Goal: Task Accomplishment & Management: Manage account settings

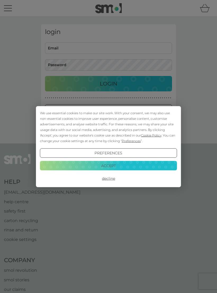
click at [116, 179] on button "Decline" at bounding box center [108, 178] width 137 height 10
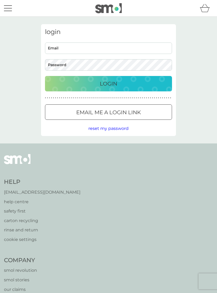
click at [107, 51] on input "Email" at bounding box center [108, 47] width 127 height 11
type input "row@cwgsy.net"
click at [109, 83] on button "Login" at bounding box center [108, 83] width 127 height 15
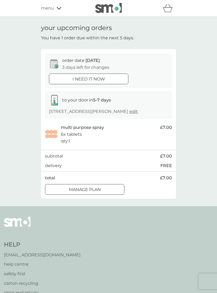
click at [112, 79] on div "i need it now" at bounding box center [88, 79] width 79 height 7
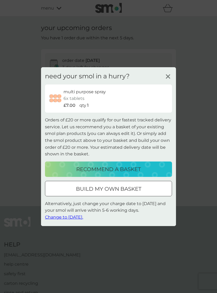
click at [169, 79] on icon at bounding box center [168, 76] width 8 height 8
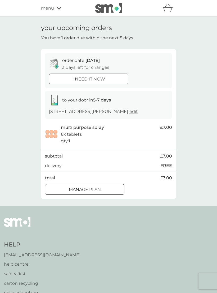
click at [109, 186] on div "Manage plan" at bounding box center [84, 189] width 79 height 7
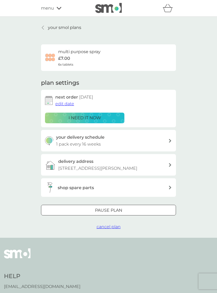
click at [69, 103] on span "edit date" at bounding box center [64, 103] width 19 height 5
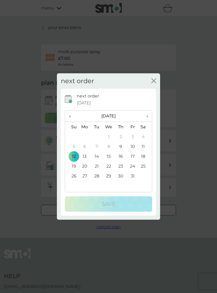
click at [73, 176] on td "26" at bounding box center [72, 176] width 14 height 10
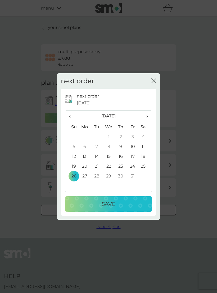
click at [117, 206] on div "Save" at bounding box center [108, 203] width 77 height 8
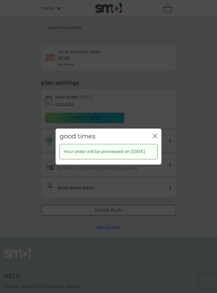
click at [154, 133] on icon "close" at bounding box center [155, 135] width 5 height 5
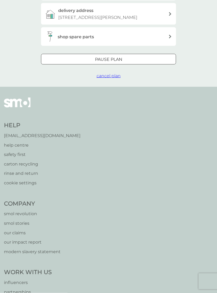
scroll to position [151, 0]
click at [201, 116] on div "Help [EMAIL_ADDRESS][DOMAIN_NAME] help centre safety first carton recycling rin…" at bounding box center [109, 258] width 210 height 323
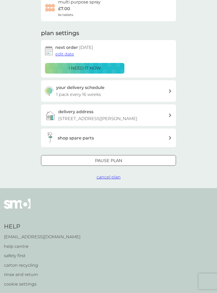
scroll to position [0, 0]
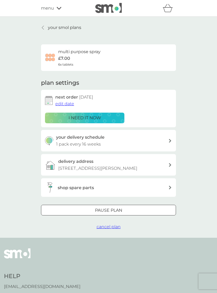
click at [53, 8] on span "menu" at bounding box center [47, 8] width 13 height 7
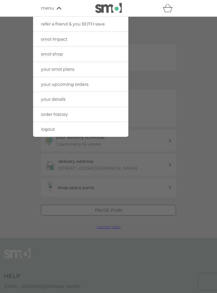
click at [56, 129] on link "logout" at bounding box center [80, 129] width 95 height 15
